Goal: Navigation & Orientation: Go to known website

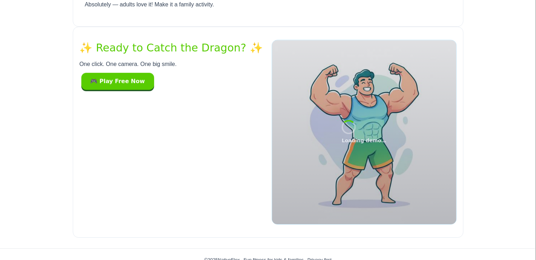
scroll to position [1784, 0]
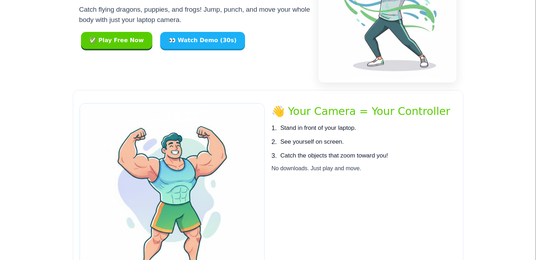
scroll to position [107, 0]
